Goal: Task Accomplishment & Management: Complete application form

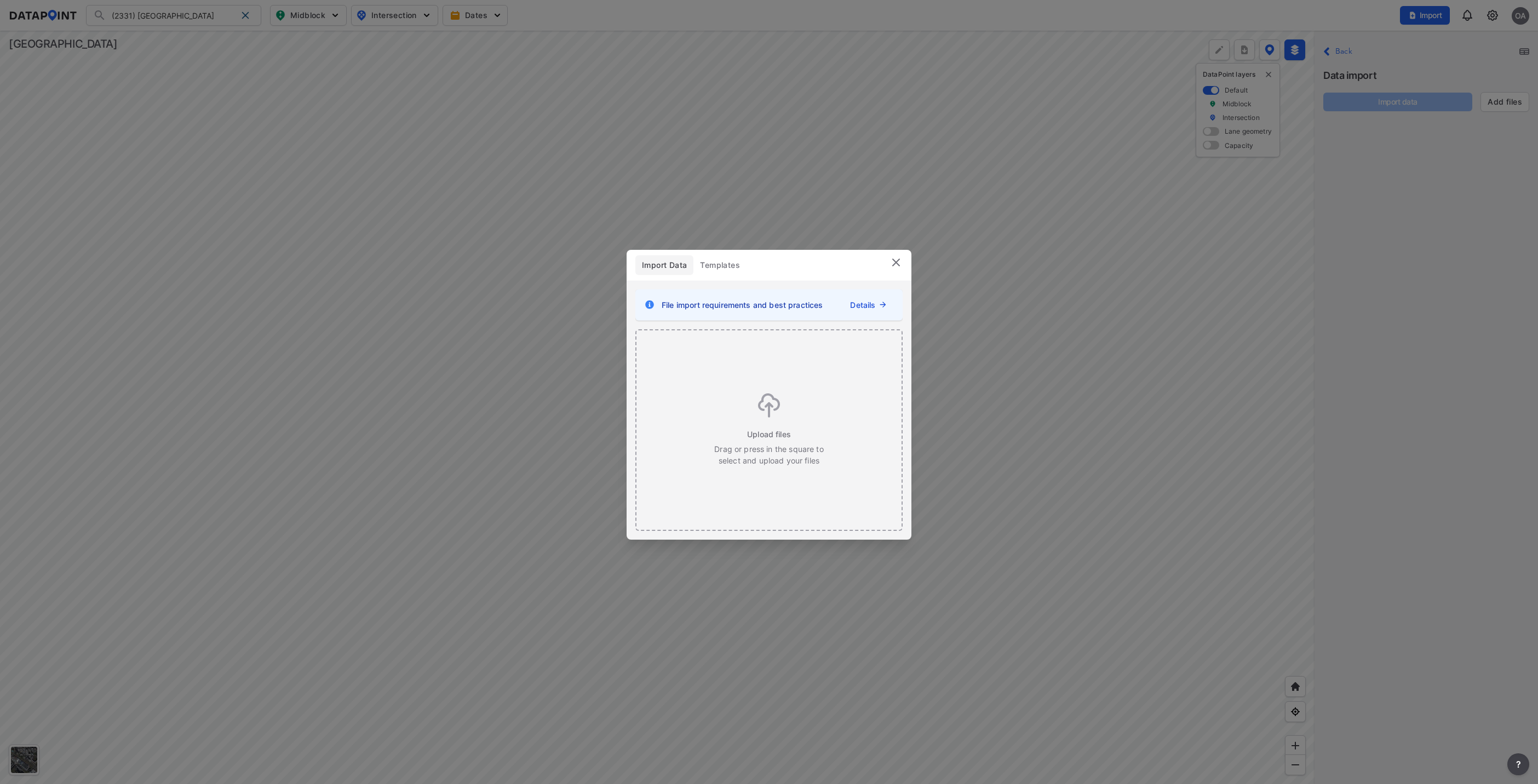
click at [902, 266] on img at bounding box center [896, 262] width 13 height 13
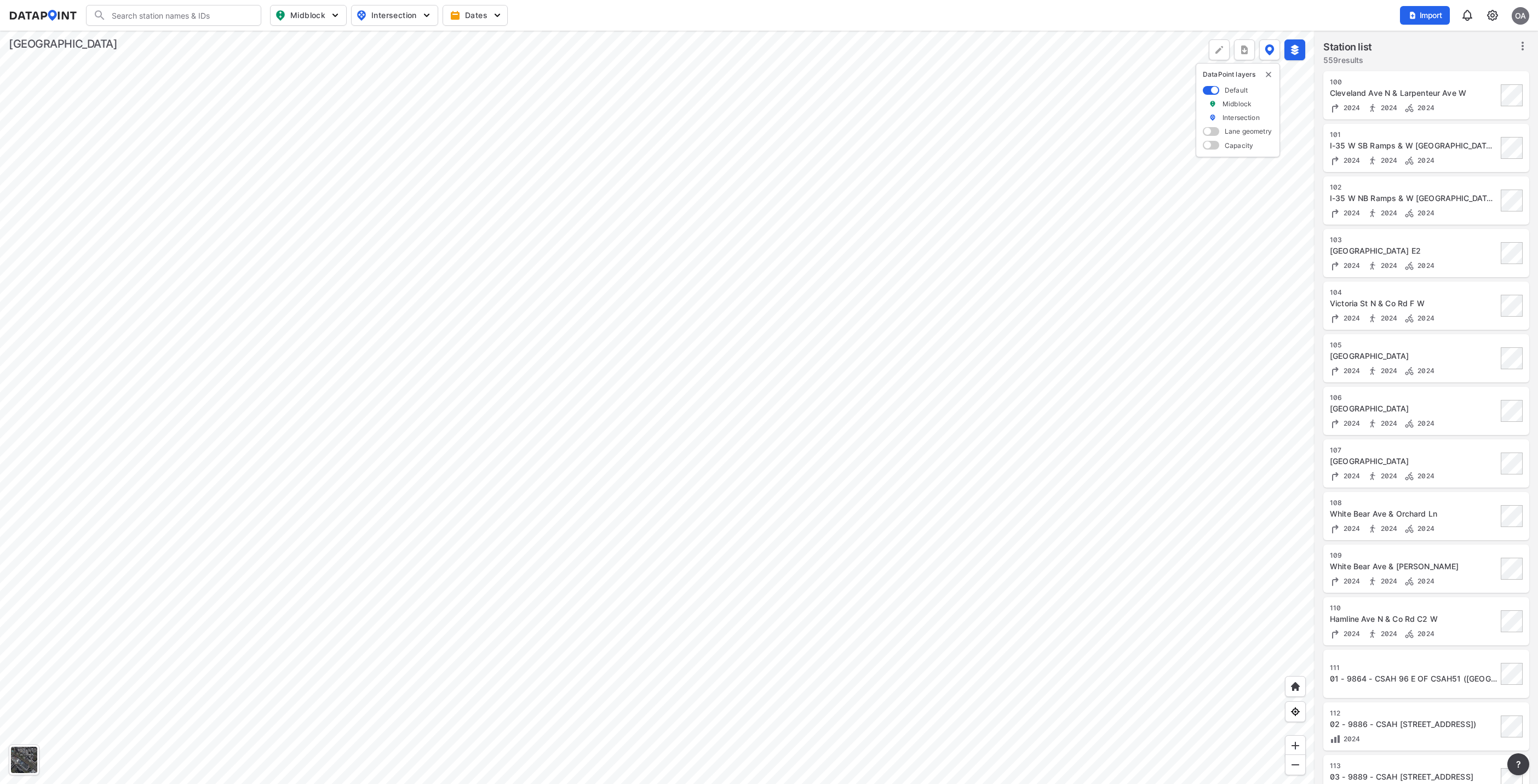
click at [650, 335] on div at bounding box center [657, 407] width 1314 height 753
click at [725, 432] on div at bounding box center [657, 407] width 1314 height 753
click at [1494, 21] on img at bounding box center [1492, 15] width 13 height 13
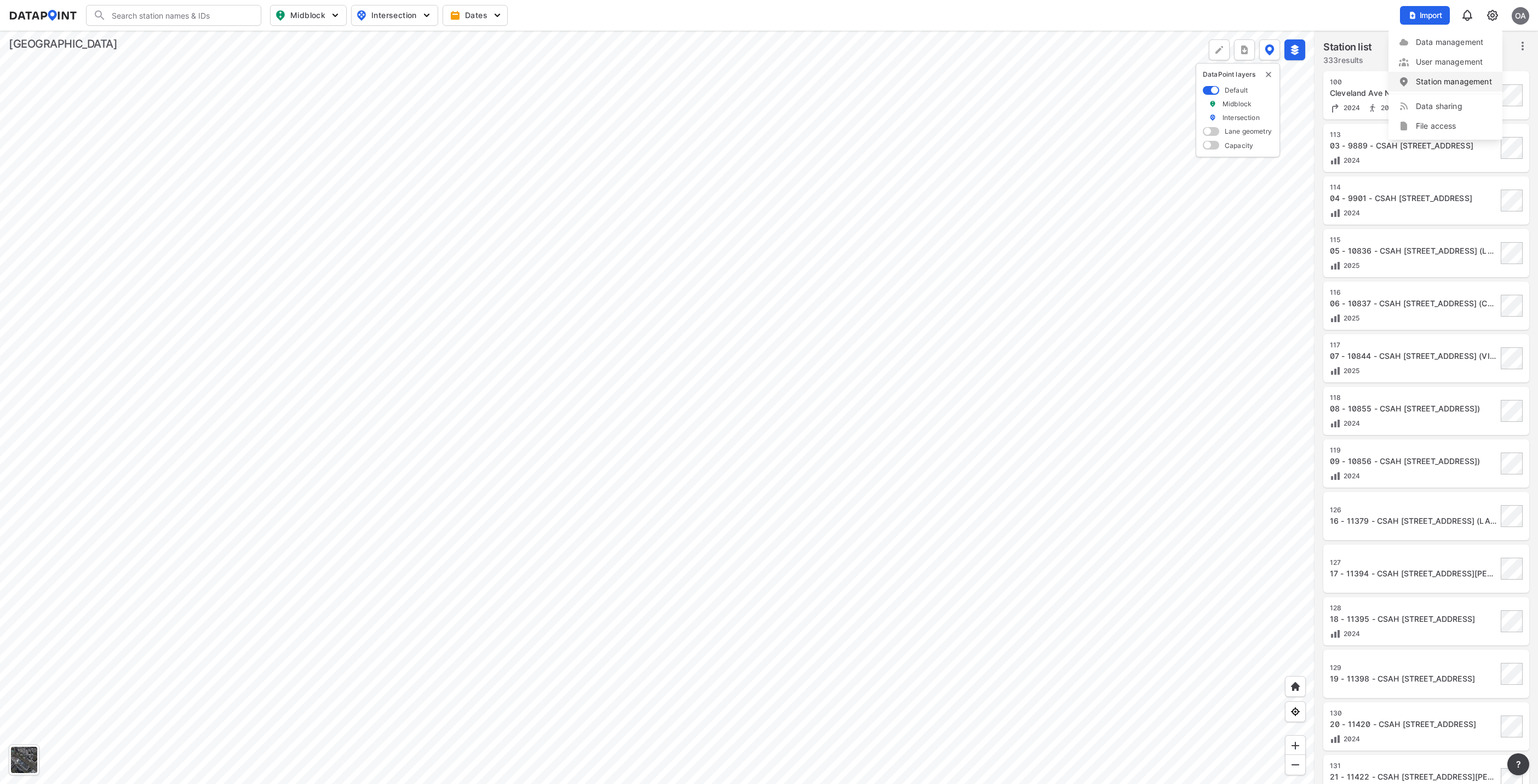
click at [1466, 76] on link "Station management" at bounding box center [1445, 82] width 94 height 11
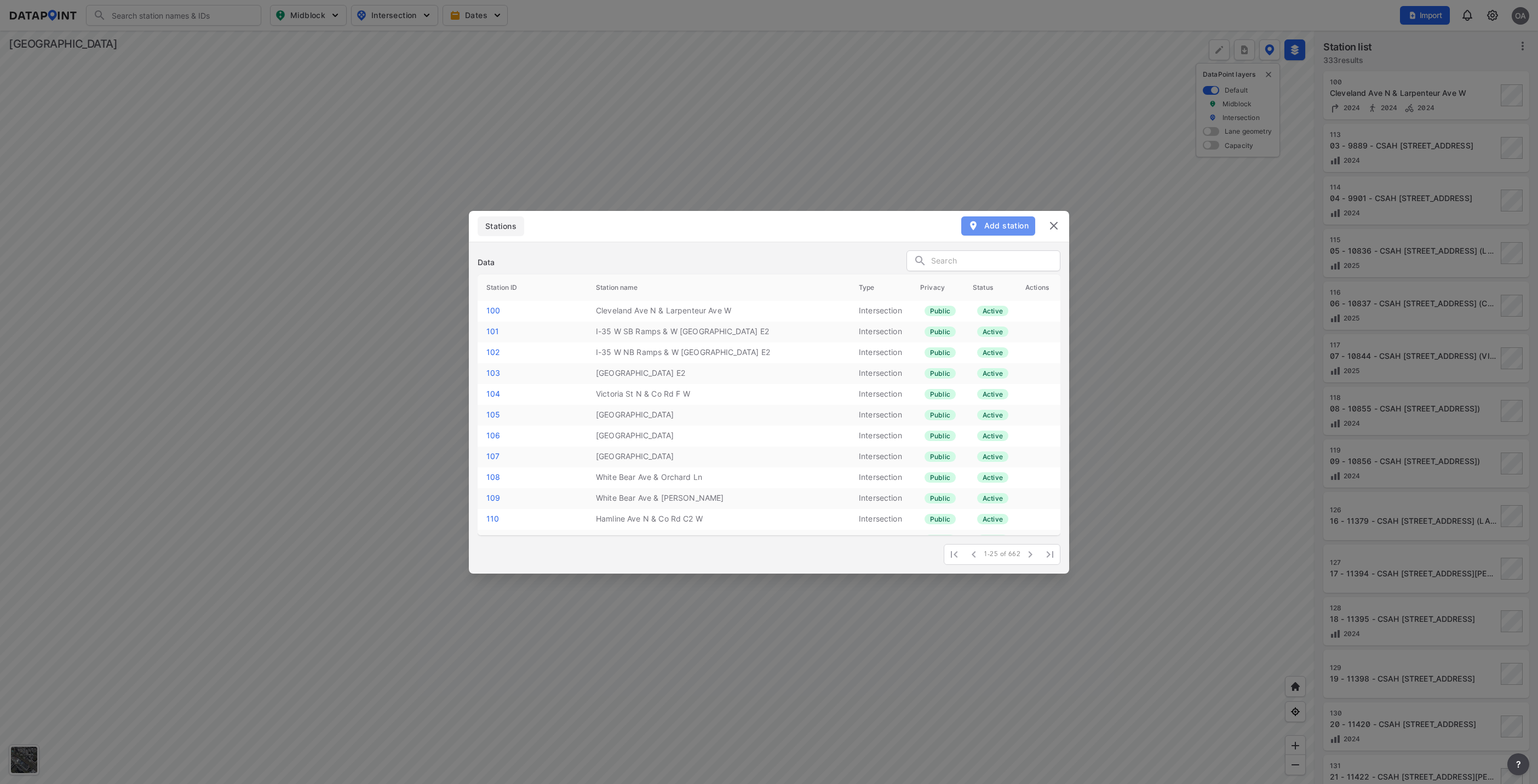
click at [994, 219] on button "Add station" at bounding box center [998, 225] width 74 height 19
select select "1"
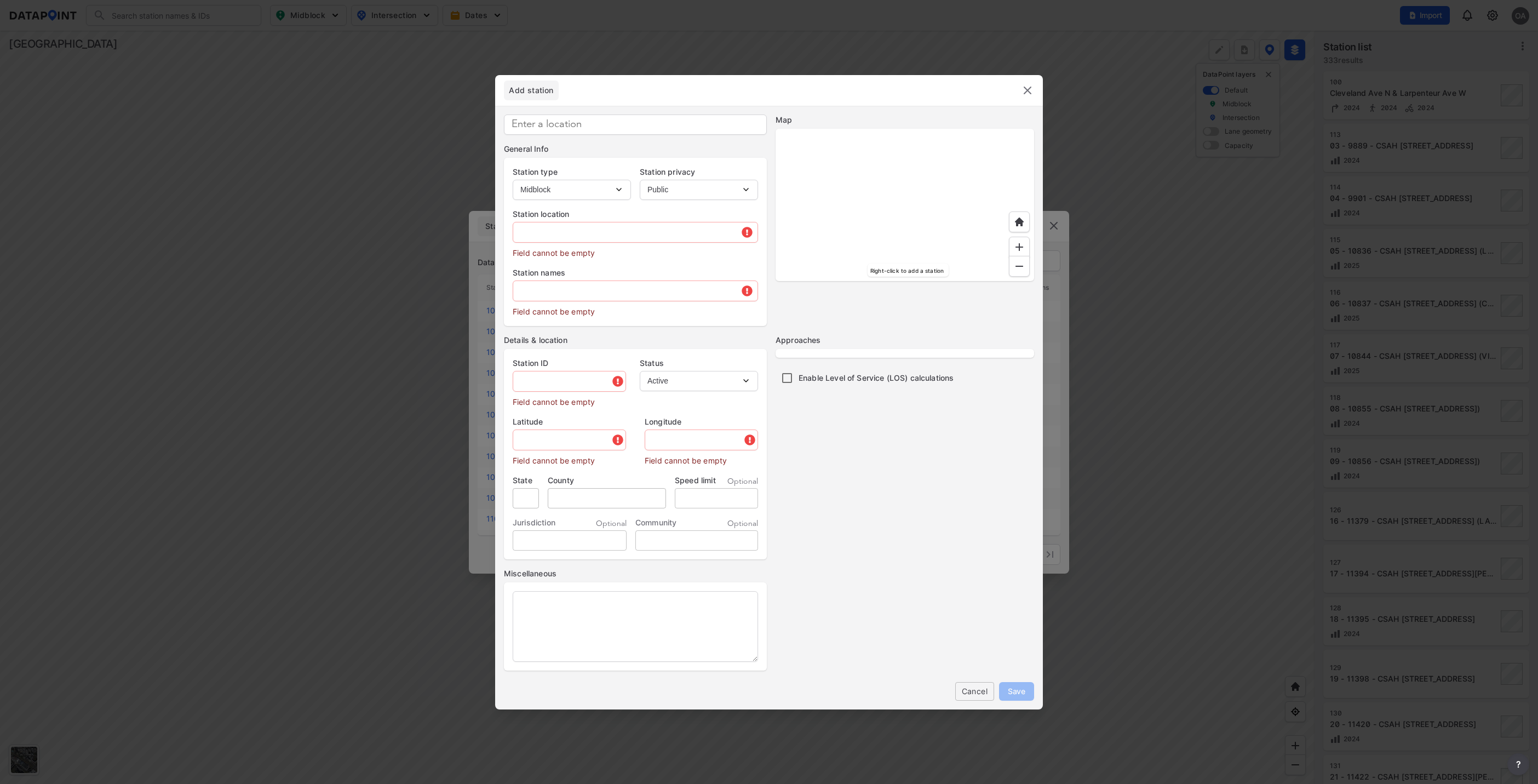
type input "112"
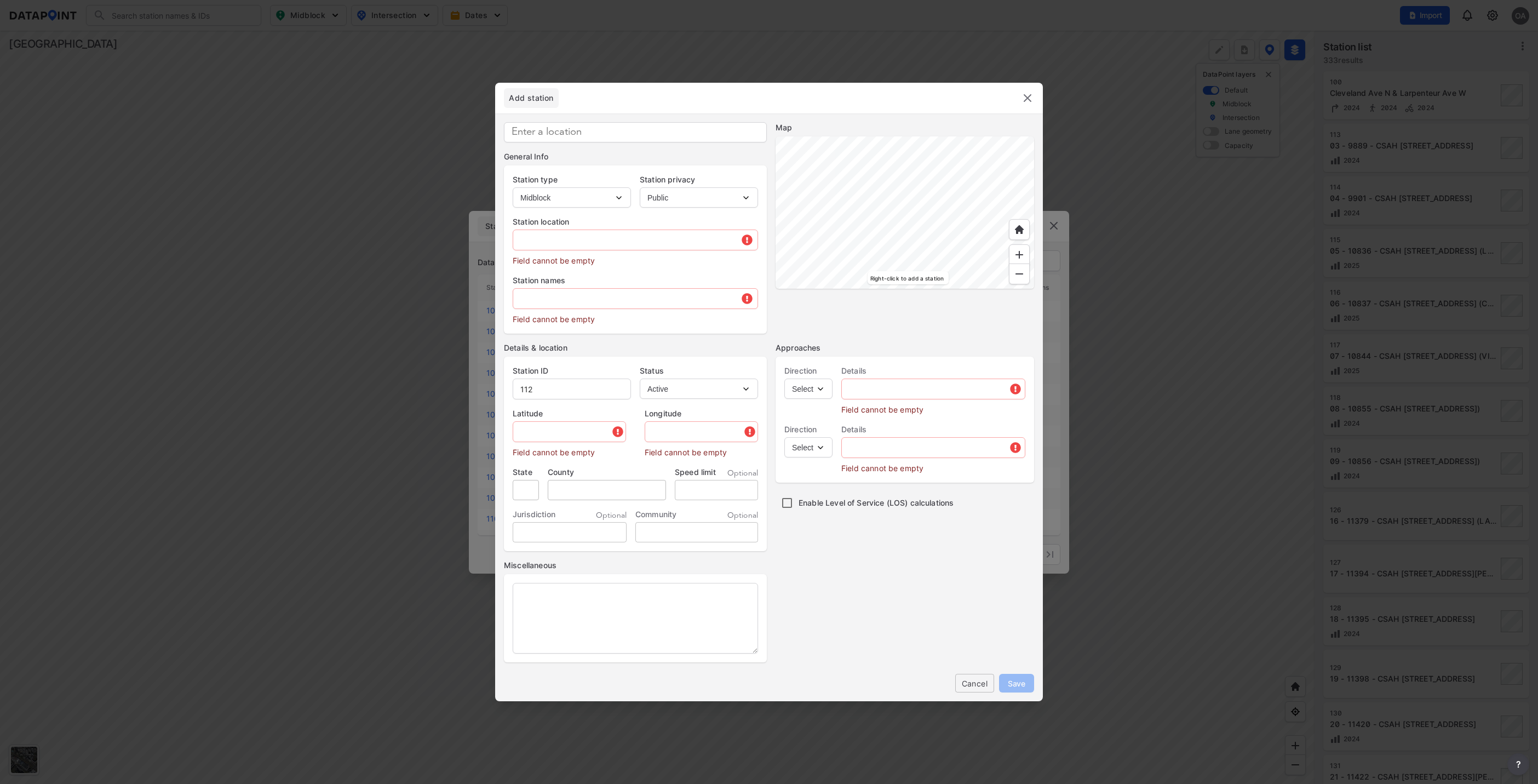
click at [873, 167] on div at bounding box center [905, 213] width 259 height 152
click at [947, 193] on div at bounding box center [905, 213] width 259 height 152
click at [947, 150] on div at bounding box center [905, 213] width 259 height 152
click at [1023, 252] on img at bounding box center [1019, 254] width 11 height 11
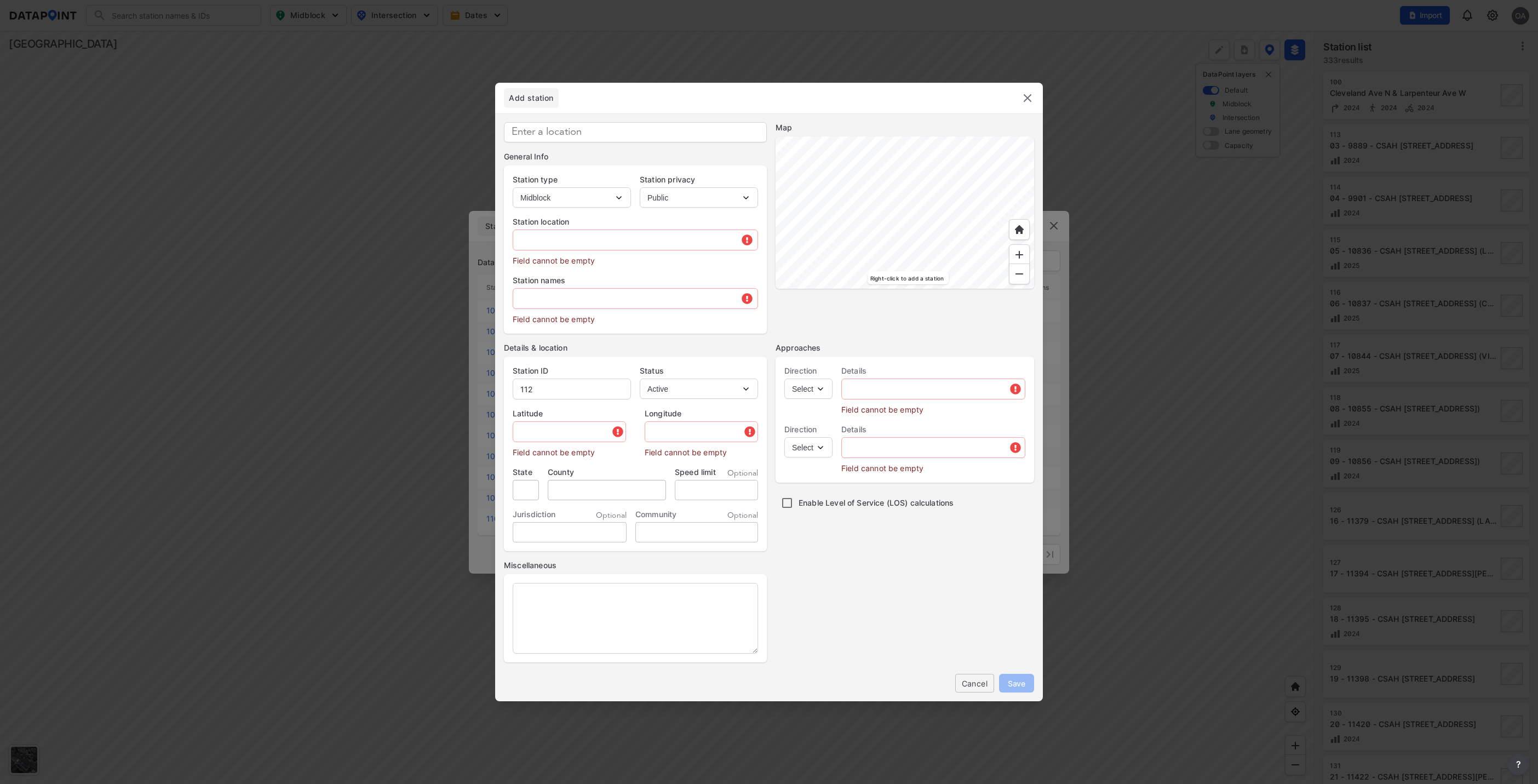
click at [930, 289] on div at bounding box center [905, 213] width 259 height 152
click at [956, 289] on div at bounding box center [905, 213] width 259 height 152
click at [931, 289] on div at bounding box center [905, 213] width 259 height 152
click at [895, 189] on div at bounding box center [905, 213] width 259 height 152
click at [914, 192] on div at bounding box center [905, 213] width 259 height 152
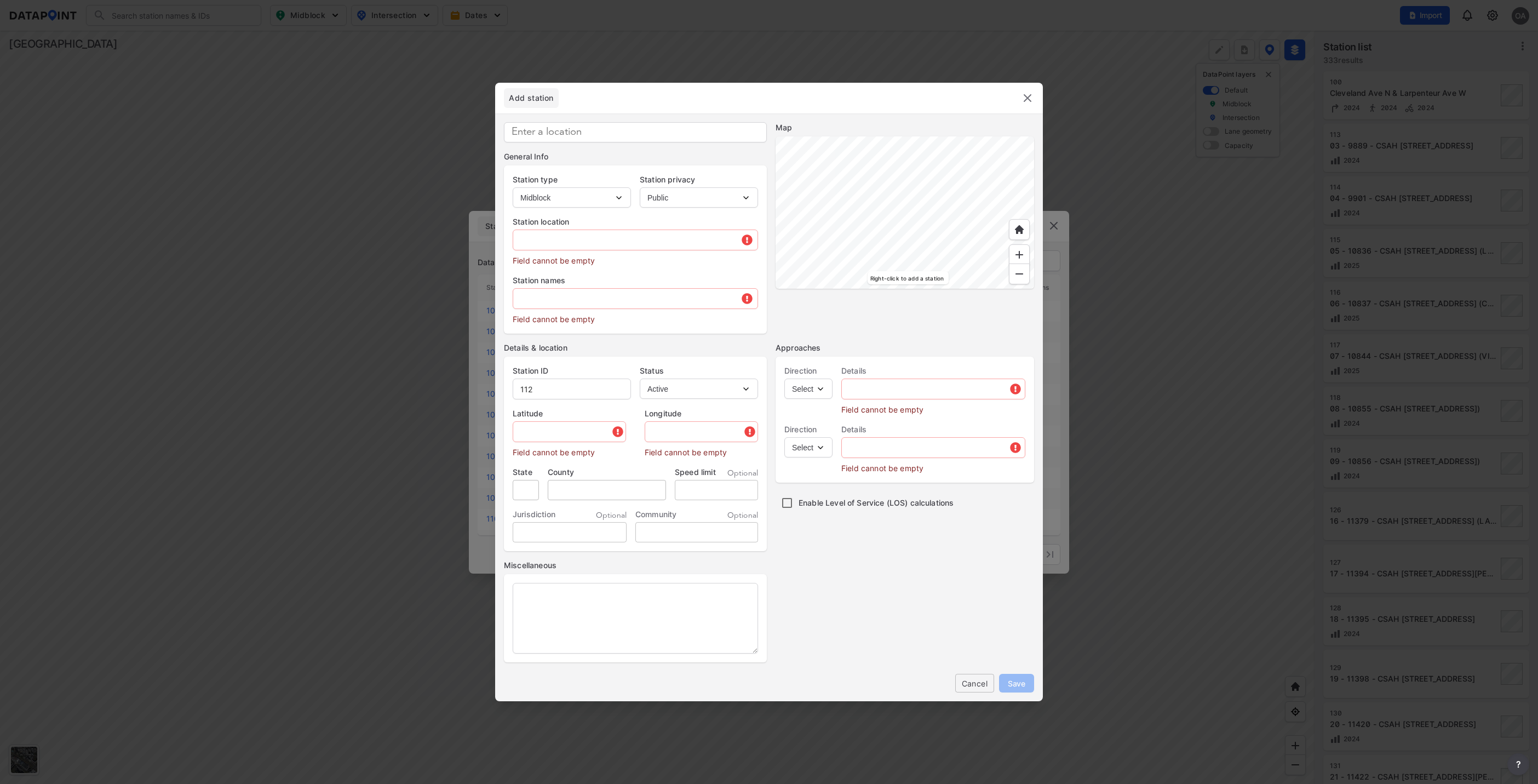
click at [941, 194] on div at bounding box center [905, 213] width 259 height 152
click at [1014, 259] on img at bounding box center [1019, 254] width 11 height 11
click at [955, 167] on div at bounding box center [905, 213] width 259 height 152
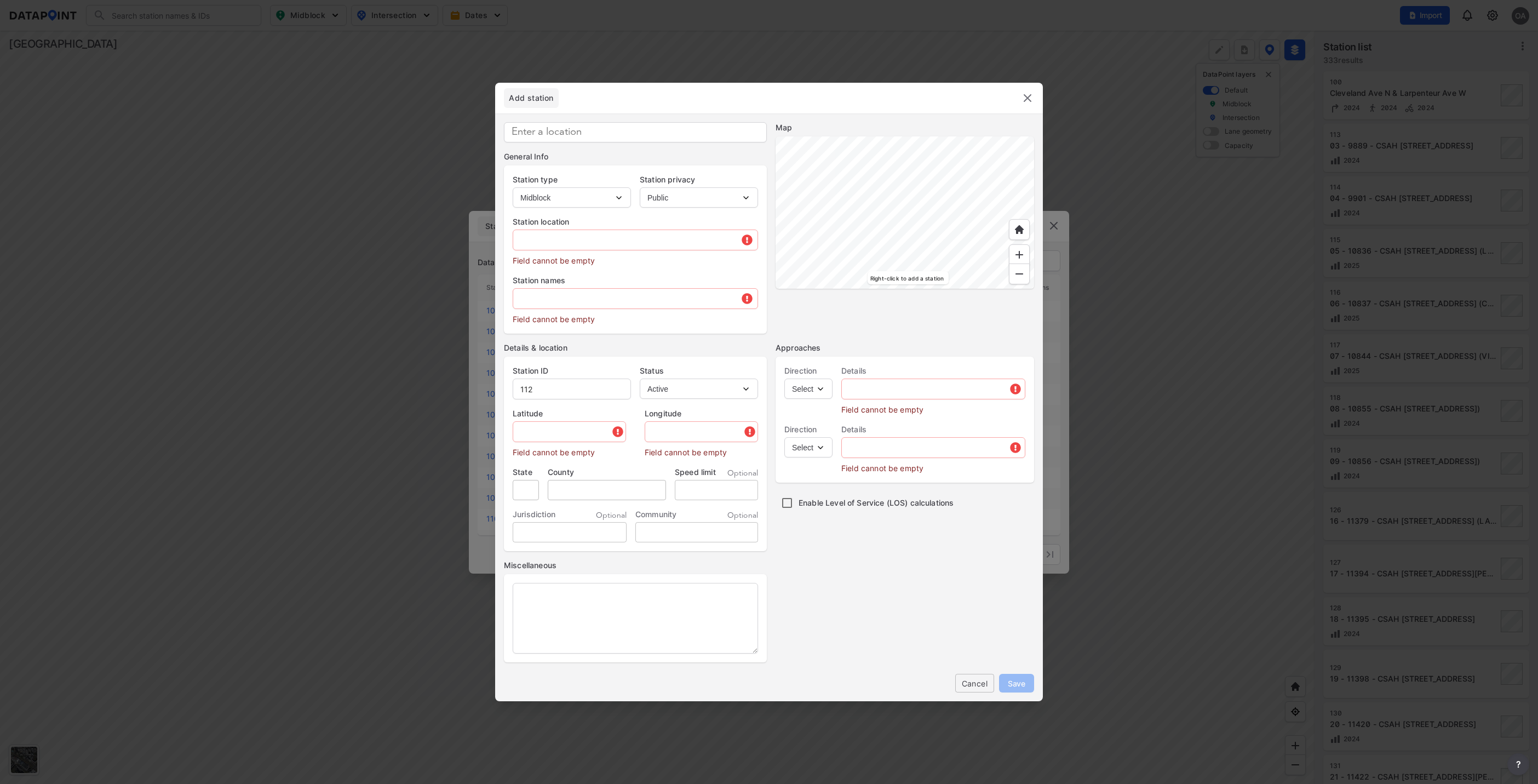
click at [993, 289] on div at bounding box center [905, 213] width 259 height 152
click at [932, 289] on div at bounding box center [905, 213] width 259 height 152
click at [1015, 271] on img at bounding box center [1019, 274] width 11 height 11
click at [912, 289] on div at bounding box center [905, 213] width 259 height 152
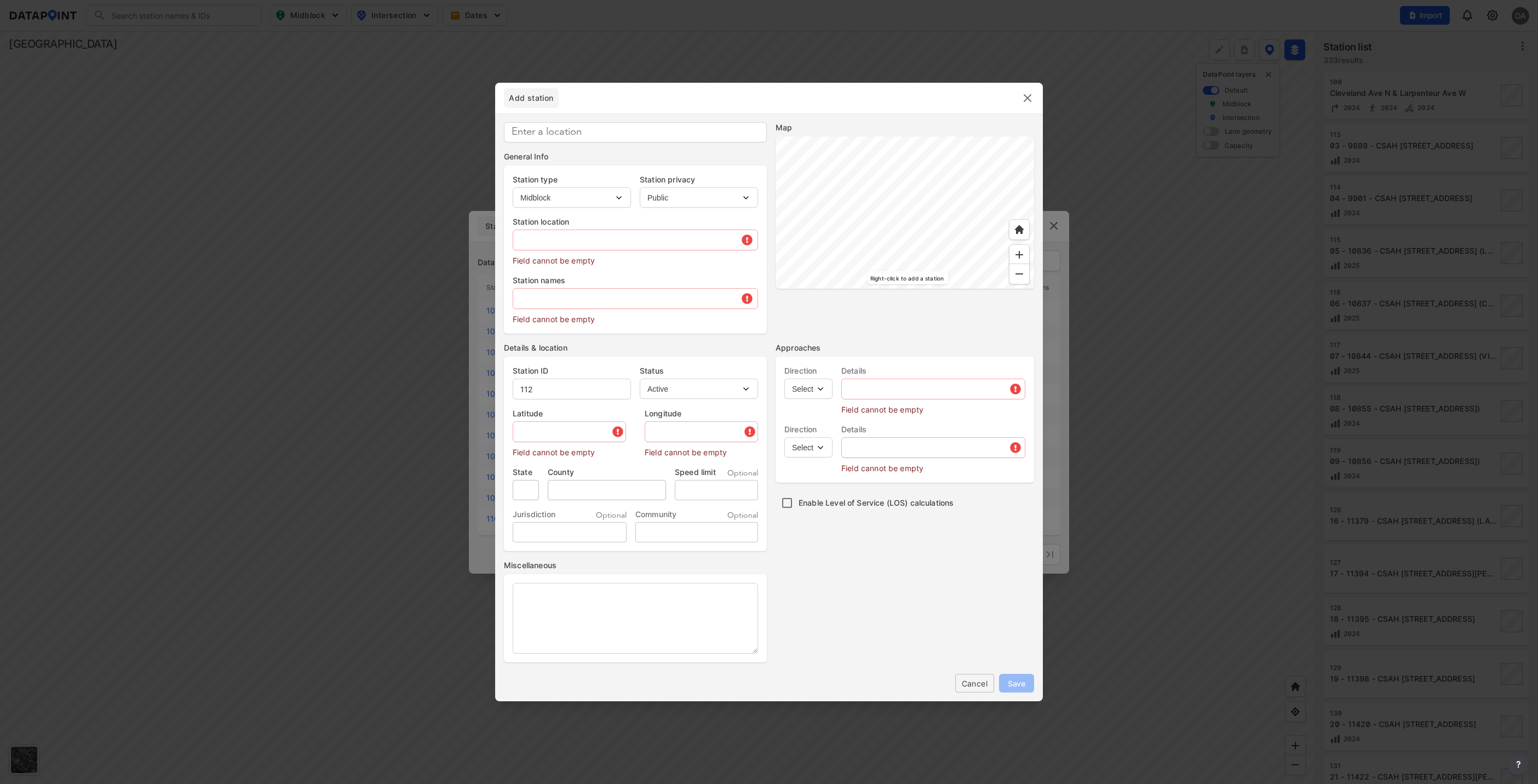
click at [969, 136] on div at bounding box center [905, 213] width 259 height 152
click at [945, 136] on div at bounding box center [905, 213] width 259 height 152
click at [931, 141] on div at bounding box center [905, 213] width 259 height 152
click at [899, 163] on div at bounding box center [905, 213] width 259 height 152
click at [908, 171] on div at bounding box center [905, 213] width 259 height 152
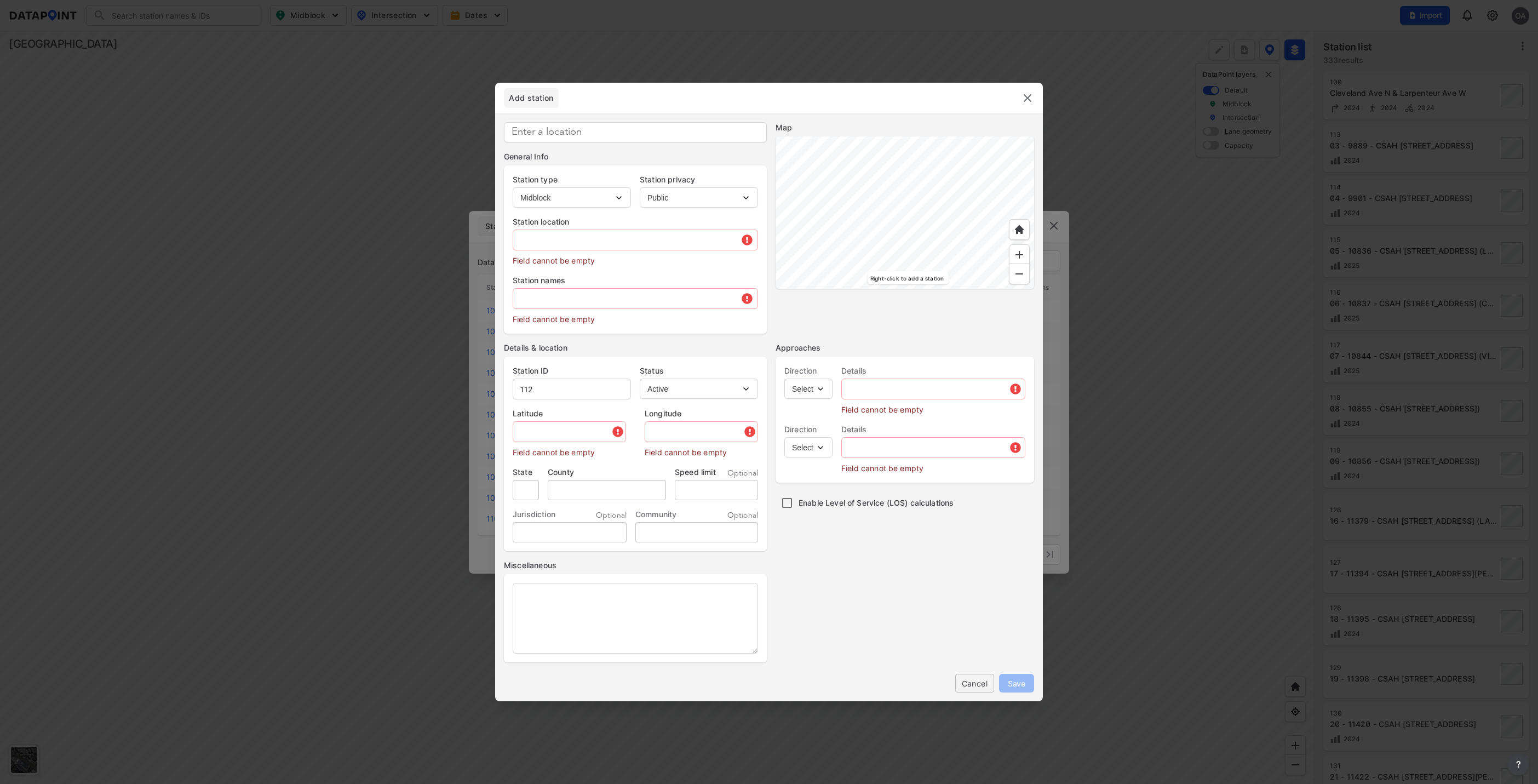
click at [1011, 257] on div at bounding box center [1019, 254] width 21 height 21
click at [1020, 254] on img at bounding box center [1019, 254] width 11 height 11
click at [903, 143] on div at bounding box center [905, 213] width 259 height 152
click at [921, 156] on div at bounding box center [905, 213] width 259 height 152
click at [940, 145] on div at bounding box center [905, 213] width 259 height 152
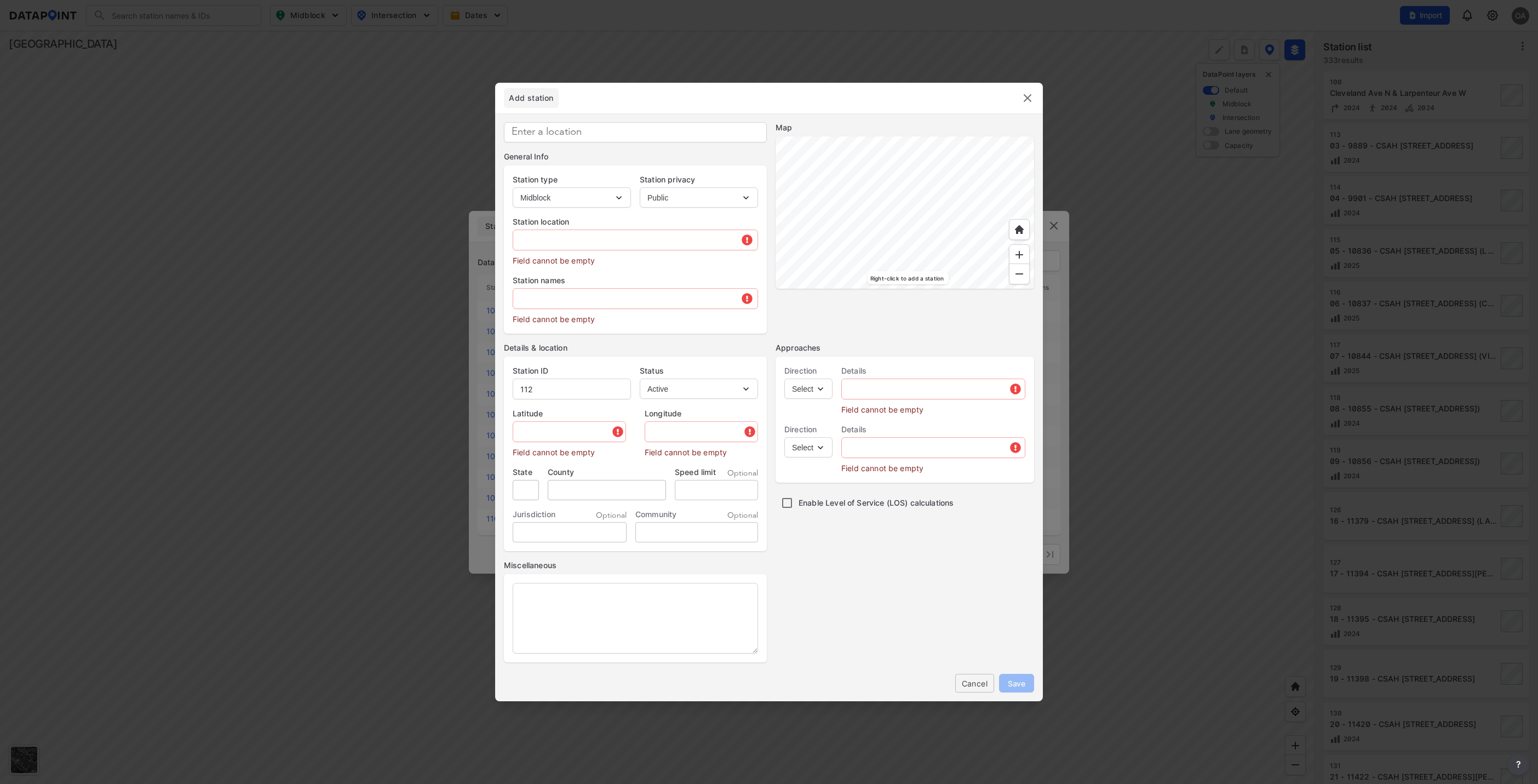
click at [937, 136] on div at bounding box center [905, 213] width 259 height 152
click at [1012, 136] on div at bounding box center [905, 213] width 259 height 152
click at [860, 136] on div at bounding box center [905, 213] width 259 height 152
click at [853, 148] on div at bounding box center [905, 213] width 259 height 152
click at [889, 261] on div at bounding box center [905, 213] width 259 height 152
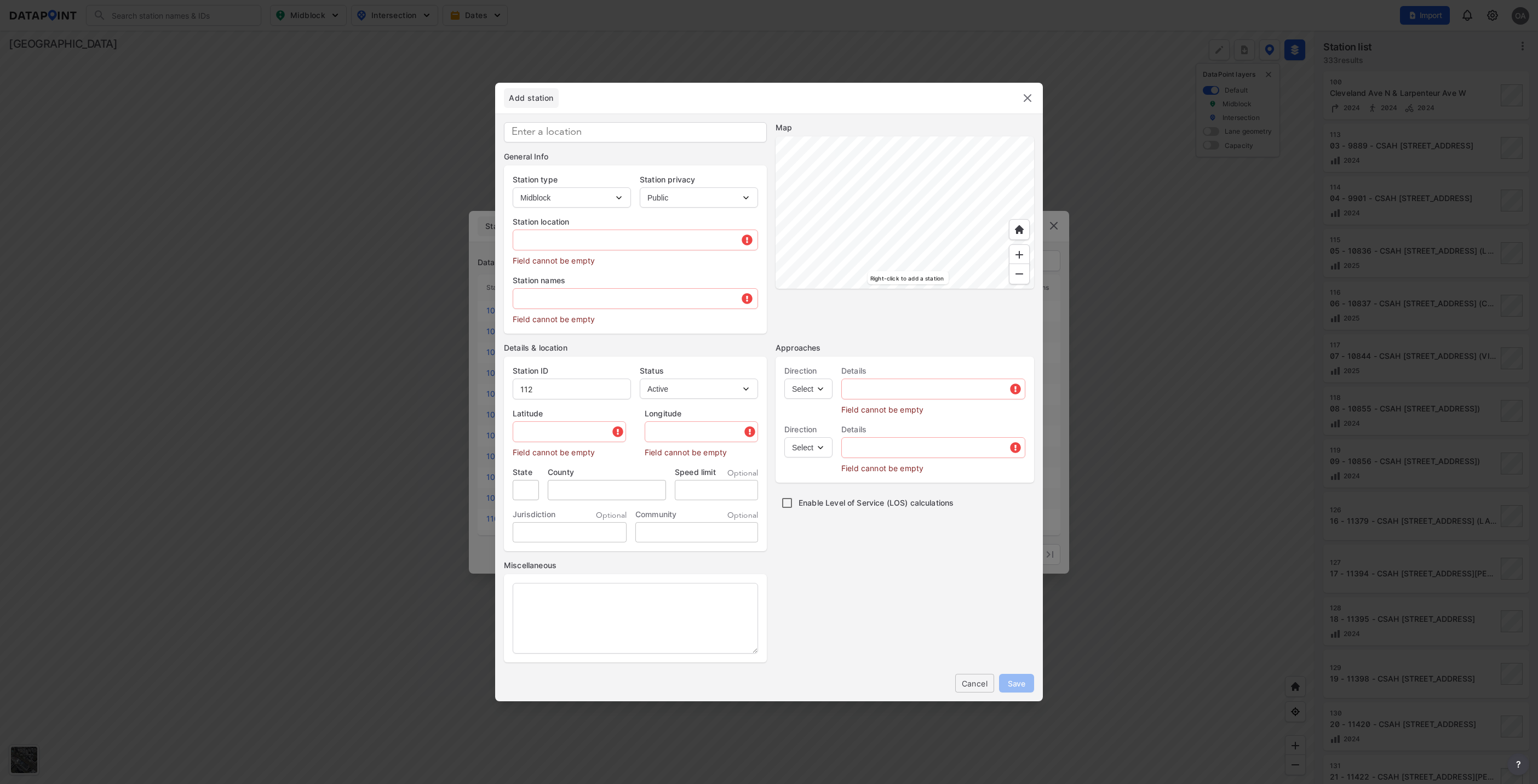
click at [1020, 272] on img at bounding box center [1019, 274] width 11 height 11
click at [999, 289] on div at bounding box center [905, 213] width 259 height 152
click at [949, 136] on div at bounding box center [905, 213] width 259 height 152
click at [914, 136] on div at bounding box center [905, 213] width 259 height 152
click at [923, 136] on div at bounding box center [905, 213] width 259 height 152
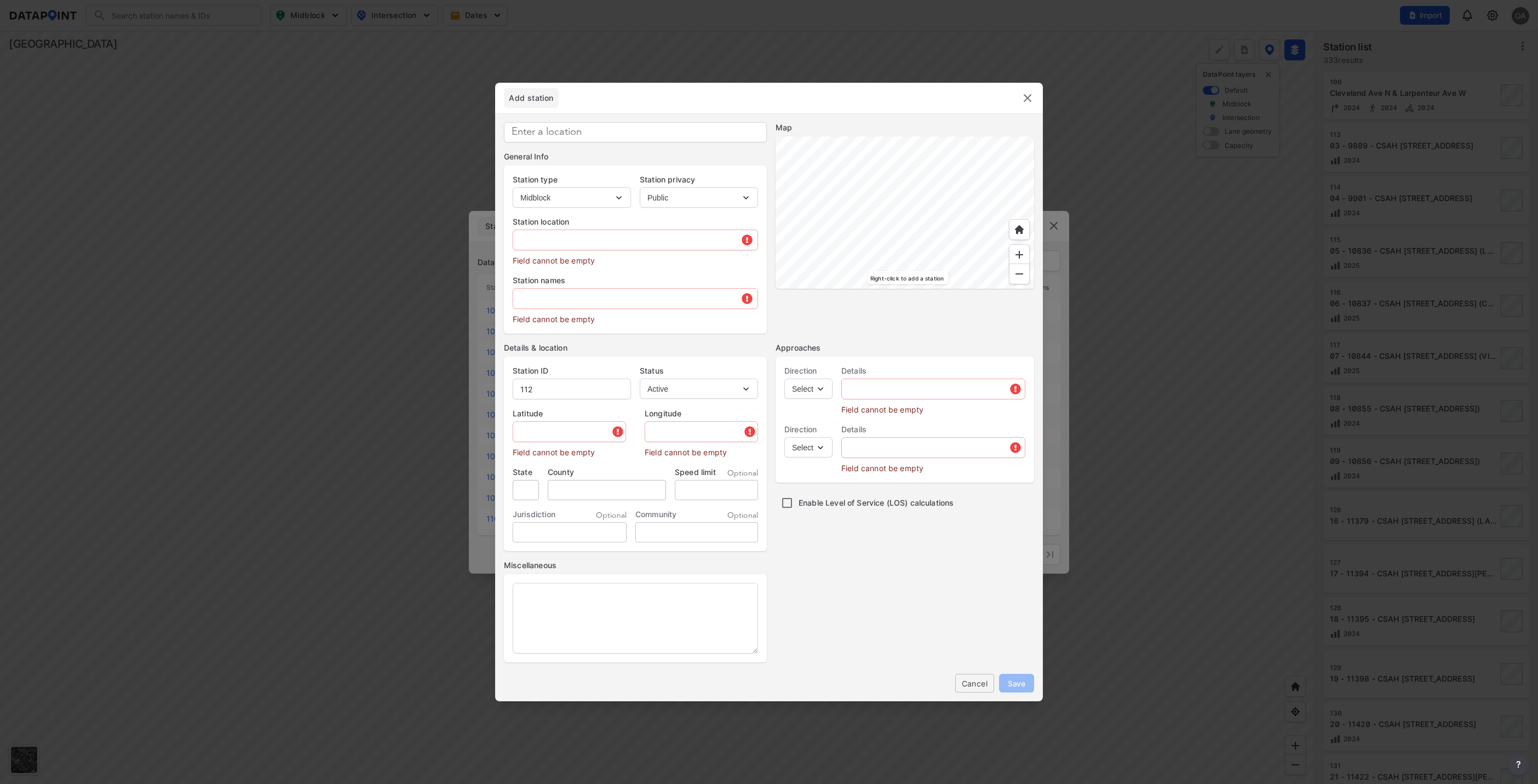
click at [894, 169] on div at bounding box center [905, 213] width 259 height 152
